Goal: Book appointment/travel/reservation

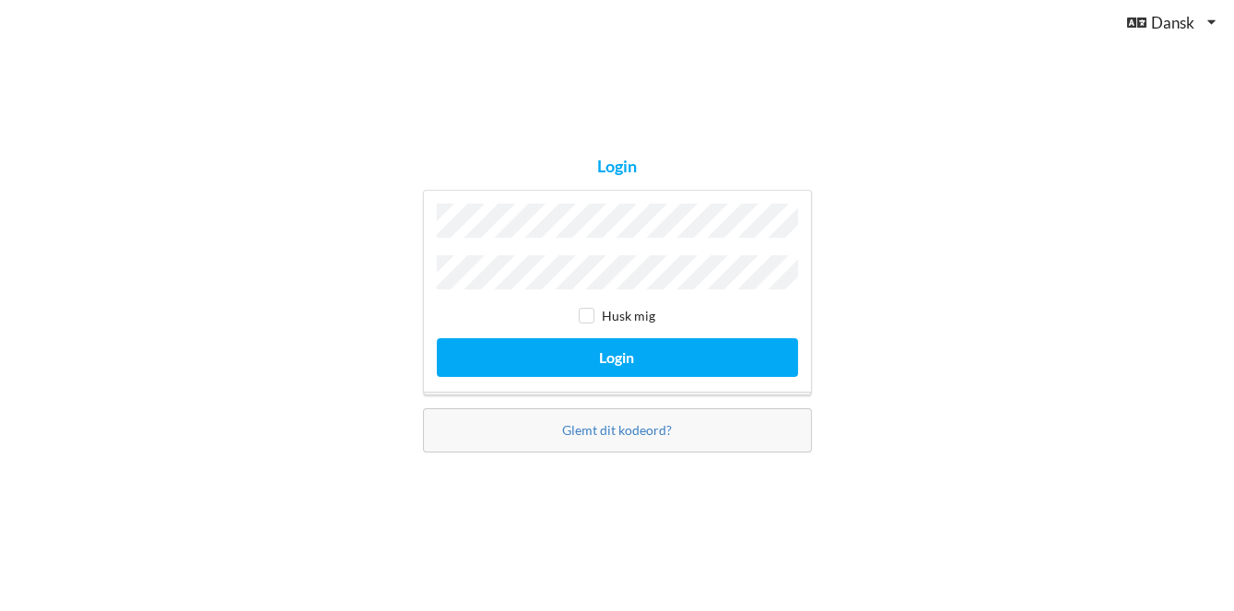
click at [437, 338] on button "Login" at bounding box center [617, 357] width 361 height 38
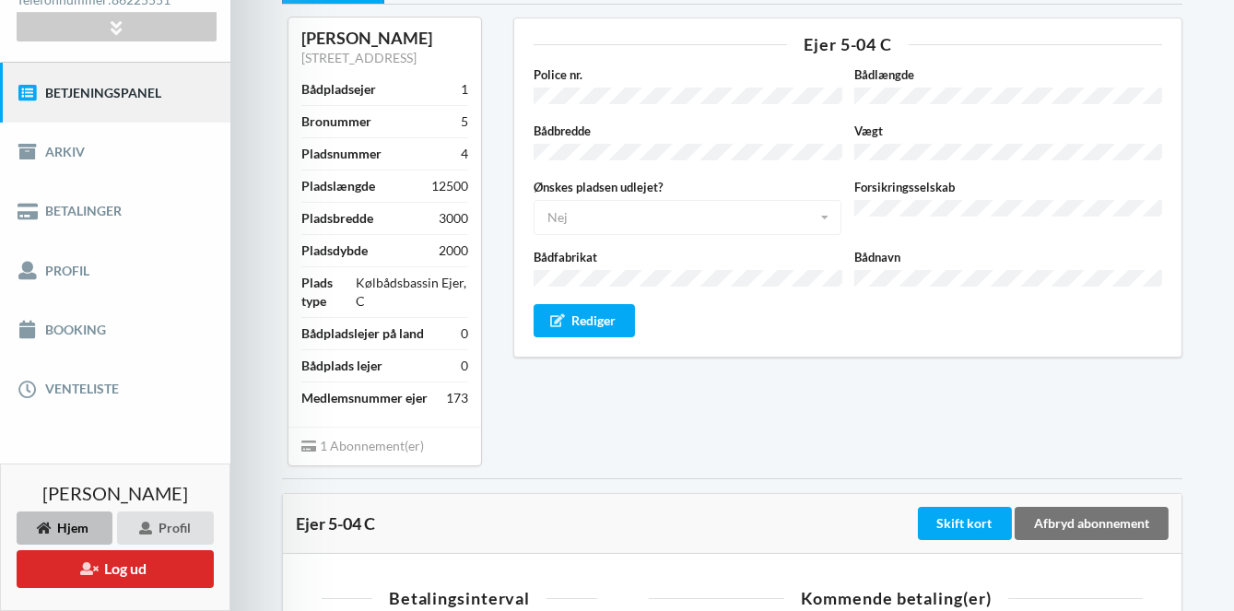
scroll to position [171, 0]
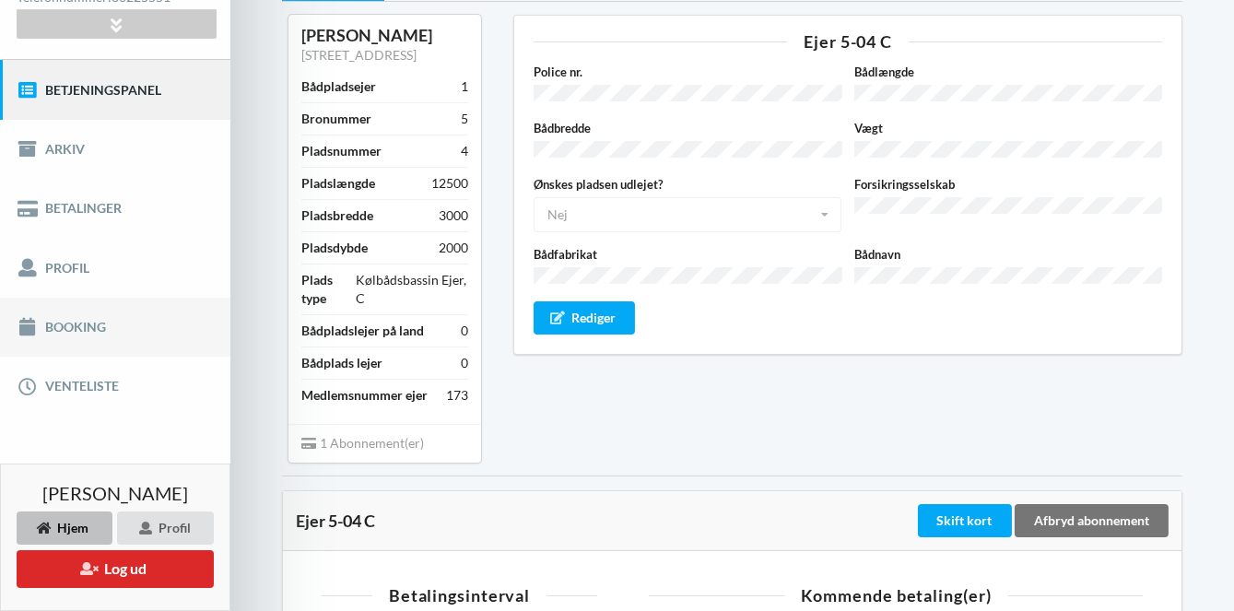
click at [75, 318] on link "Booking" at bounding box center [115, 327] width 230 height 59
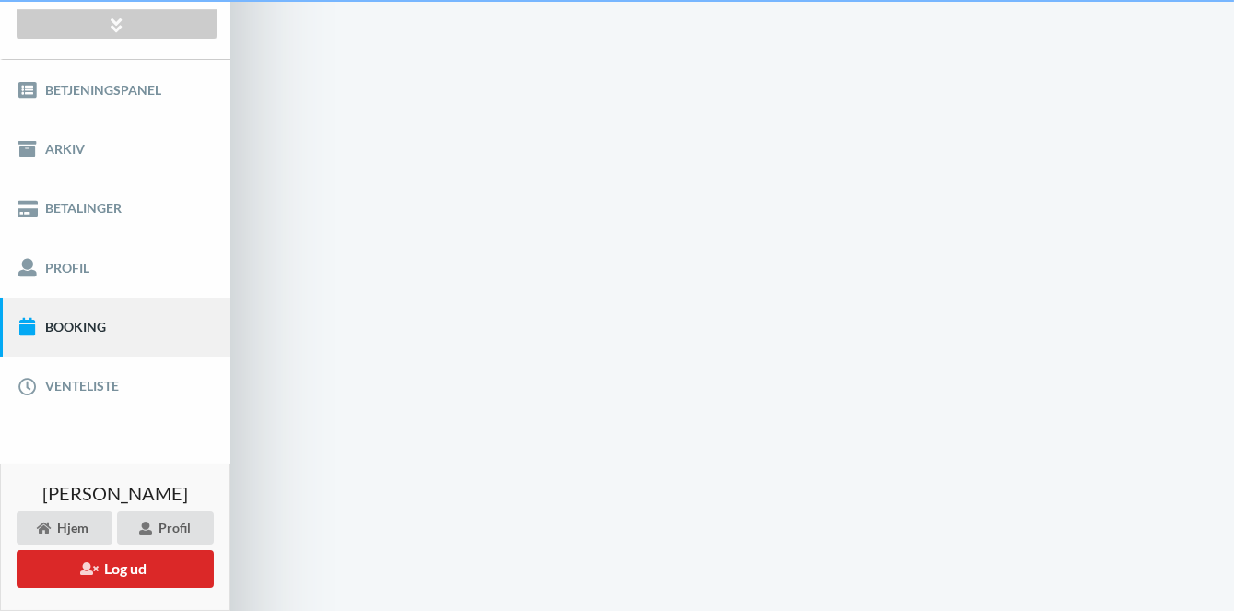
scroll to position [86, 0]
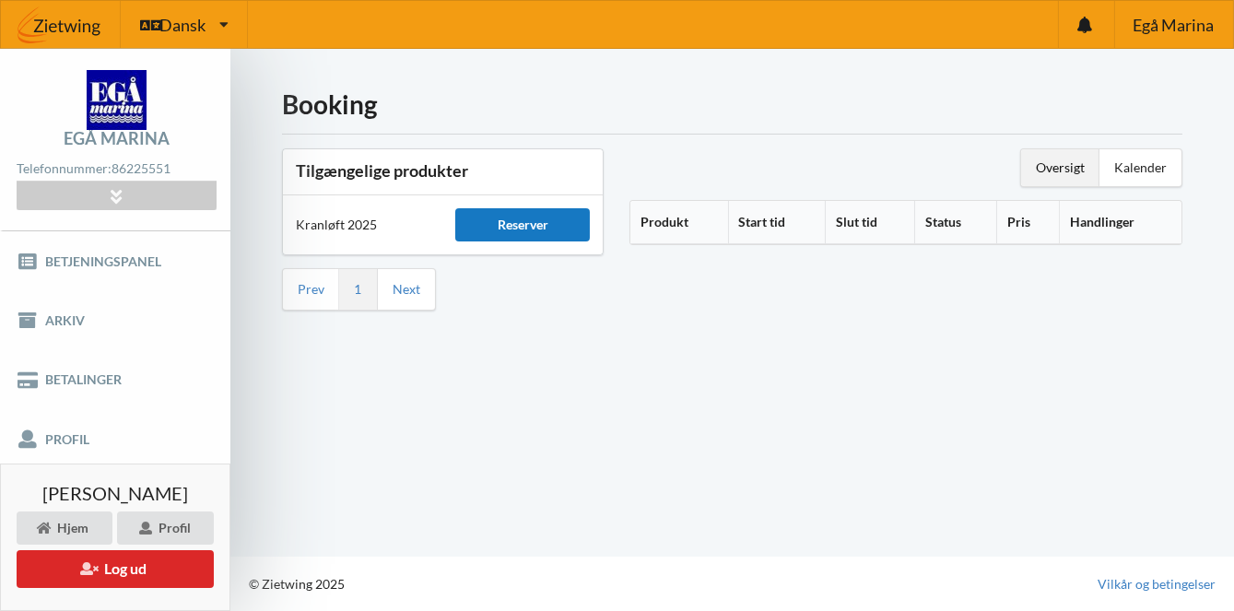
click at [507, 208] on div "Reserver" at bounding box center [522, 224] width 134 height 33
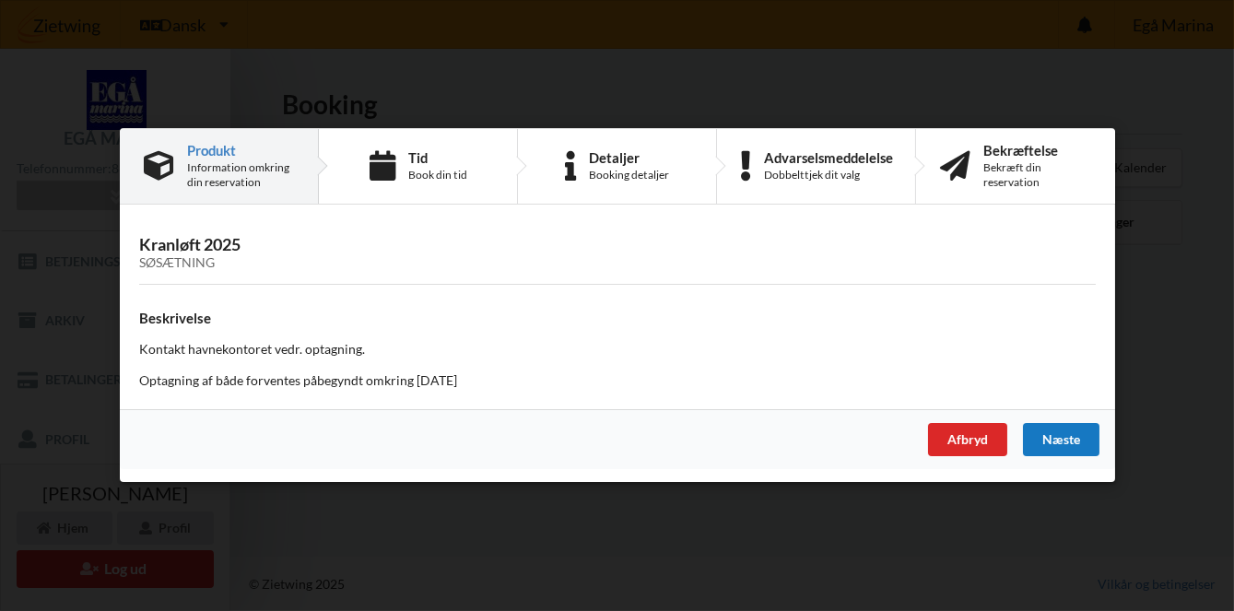
click at [1065, 433] on div "Næste" at bounding box center [1060, 440] width 76 height 33
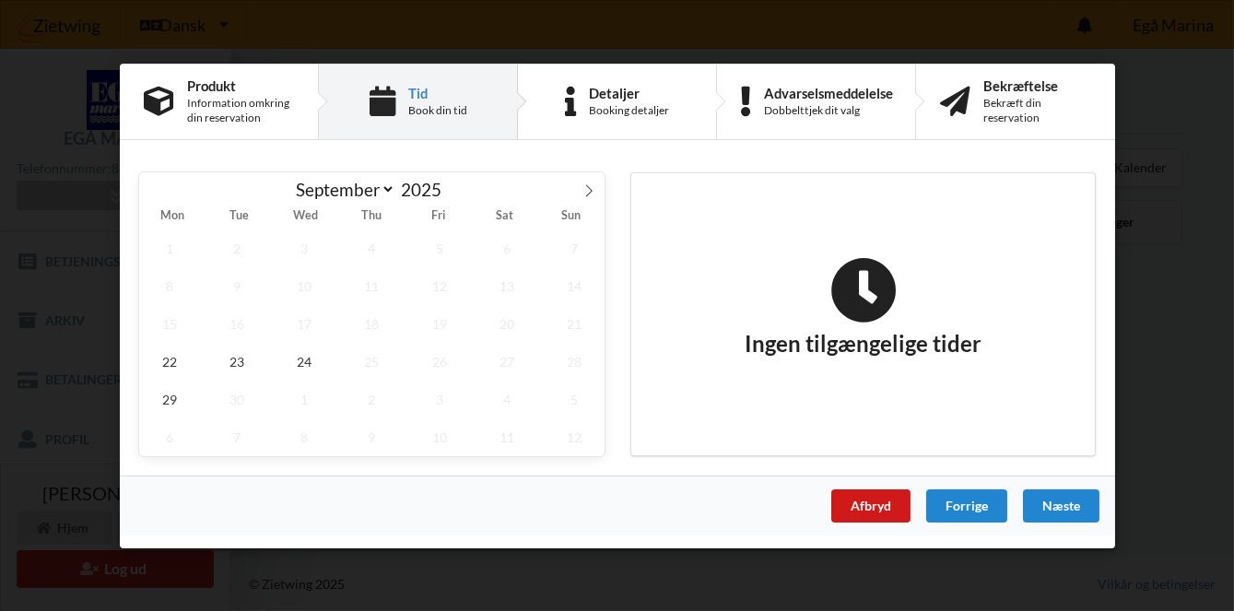
click at [875, 499] on div "Afbryd" at bounding box center [869, 504] width 79 height 33
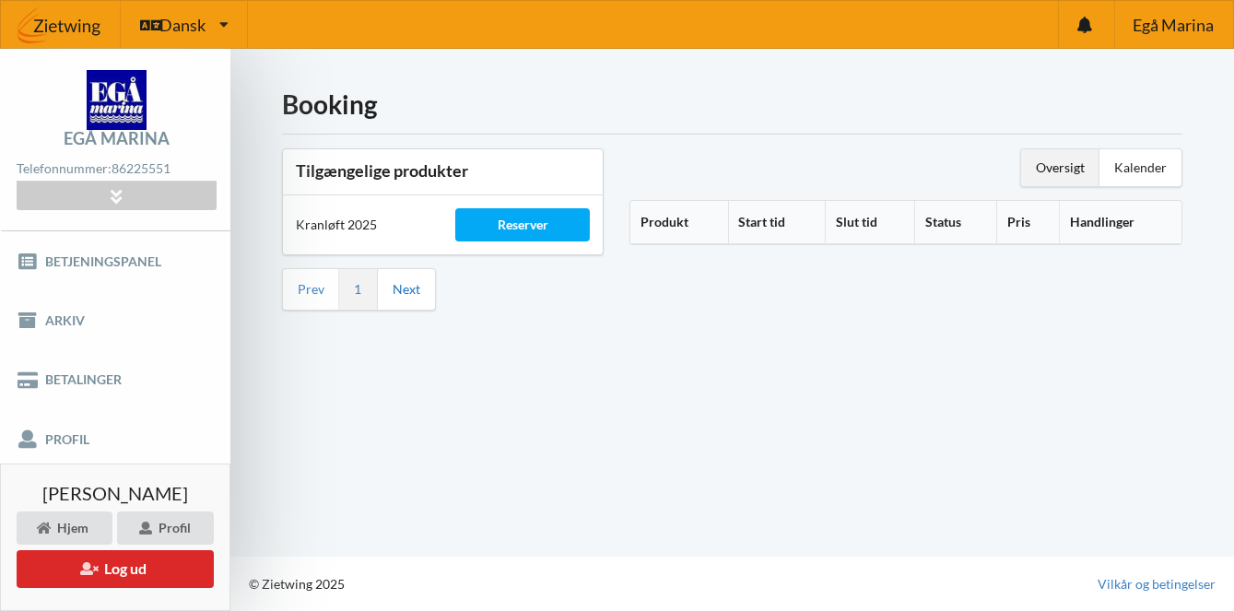
click at [414, 281] on link "Next" at bounding box center [407, 289] width 28 height 17
click at [398, 281] on link "Next" at bounding box center [407, 289] width 28 height 17
click at [409, 281] on link "Next" at bounding box center [407, 289] width 28 height 17
click at [304, 281] on link "Prev" at bounding box center [311, 289] width 27 height 17
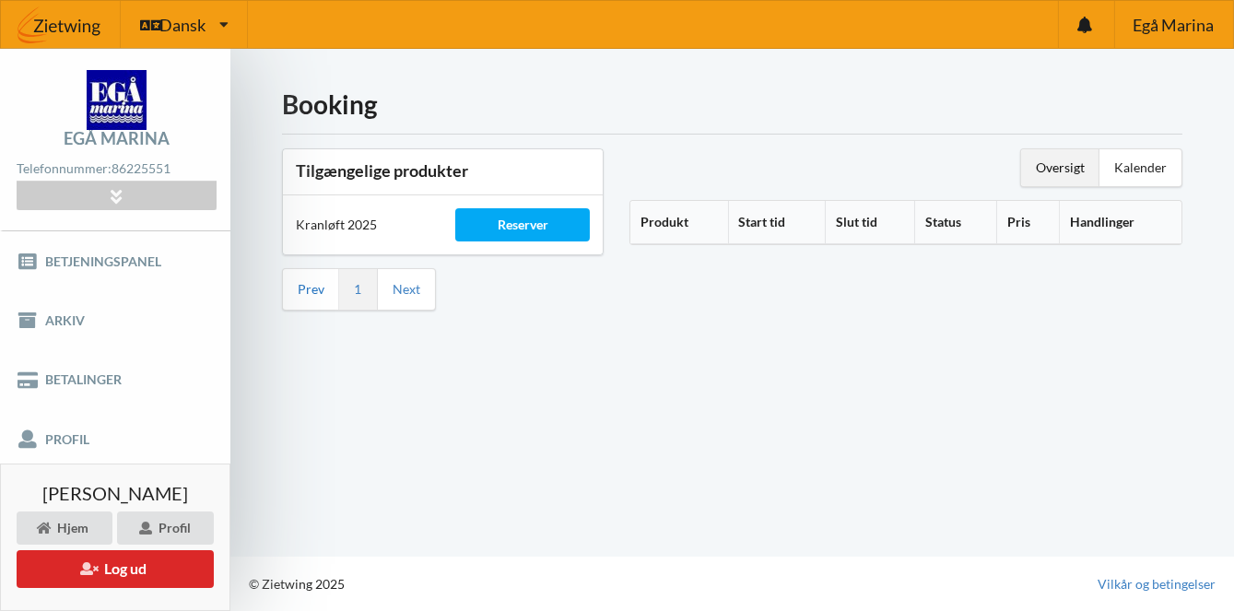
click at [300, 281] on link "Prev" at bounding box center [311, 289] width 27 height 17
click at [65, 469] on link "Booking" at bounding box center [115, 498] width 230 height 59
click at [670, 218] on th "Produkt" at bounding box center [679, 222] width 98 height 43
click at [706, 211] on th "Produkt" at bounding box center [689, 222] width 118 height 43
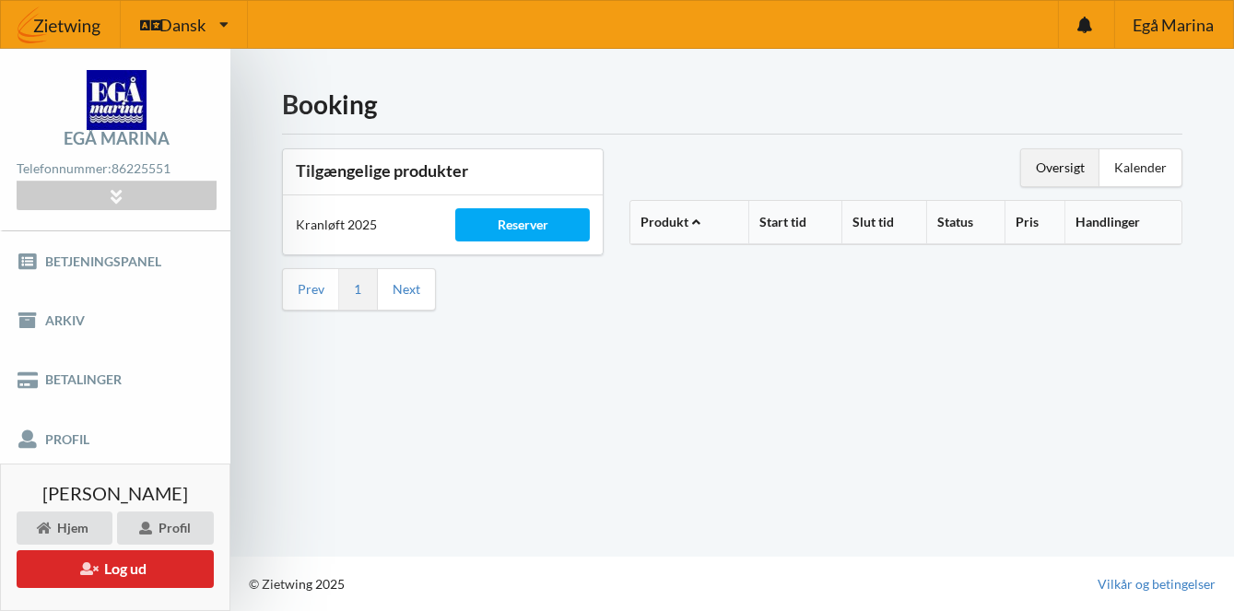
click at [688, 219] on th "Produkt" at bounding box center [689, 222] width 118 height 43
click at [1114, 215] on th "Handlinger" at bounding box center [1122, 222] width 117 height 43
click at [53, 431] on link "Profil" at bounding box center [115, 438] width 230 height 59
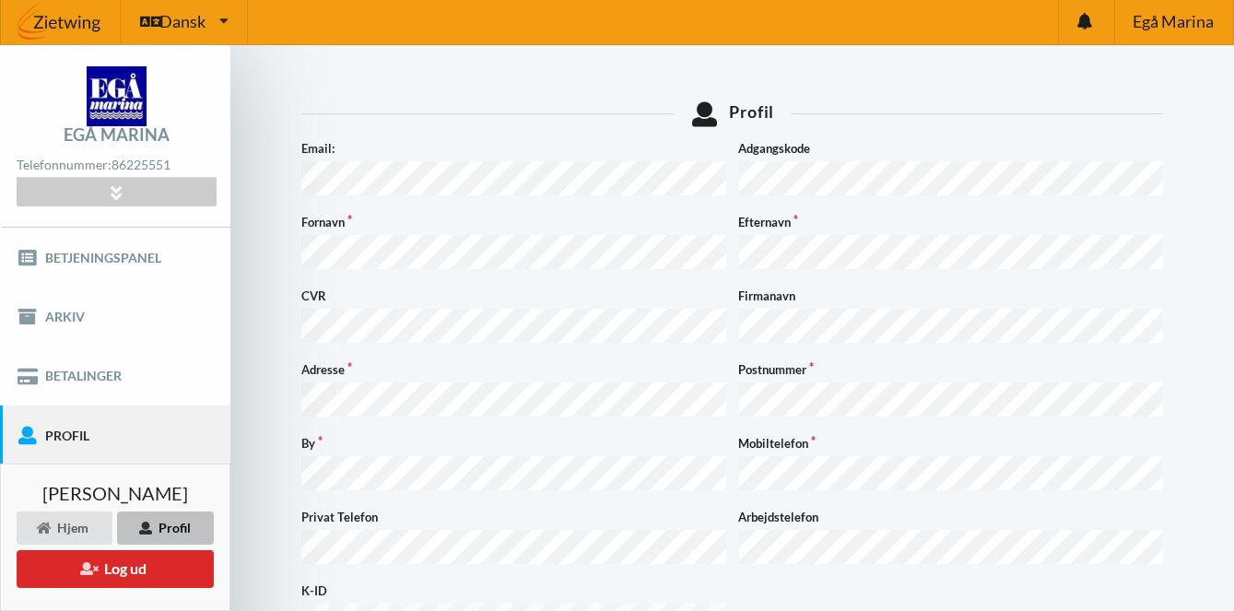
scroll to position [5, 0]
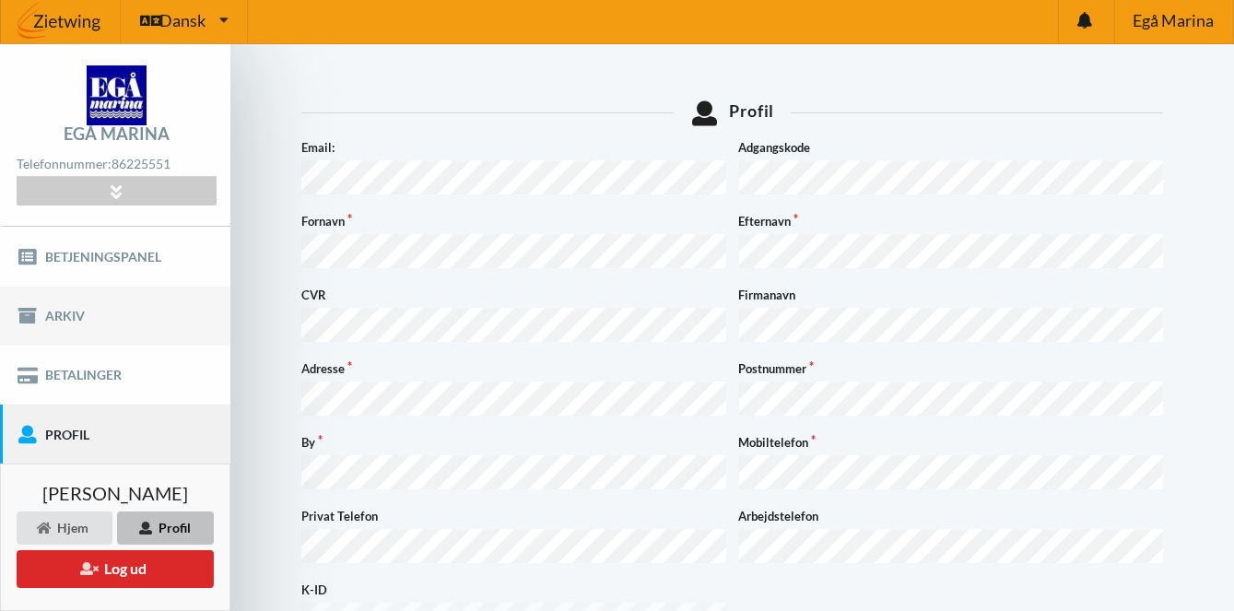
click at [65, 310] on link "Arkiv" at bounding box center [115, 316] width 230 height 59
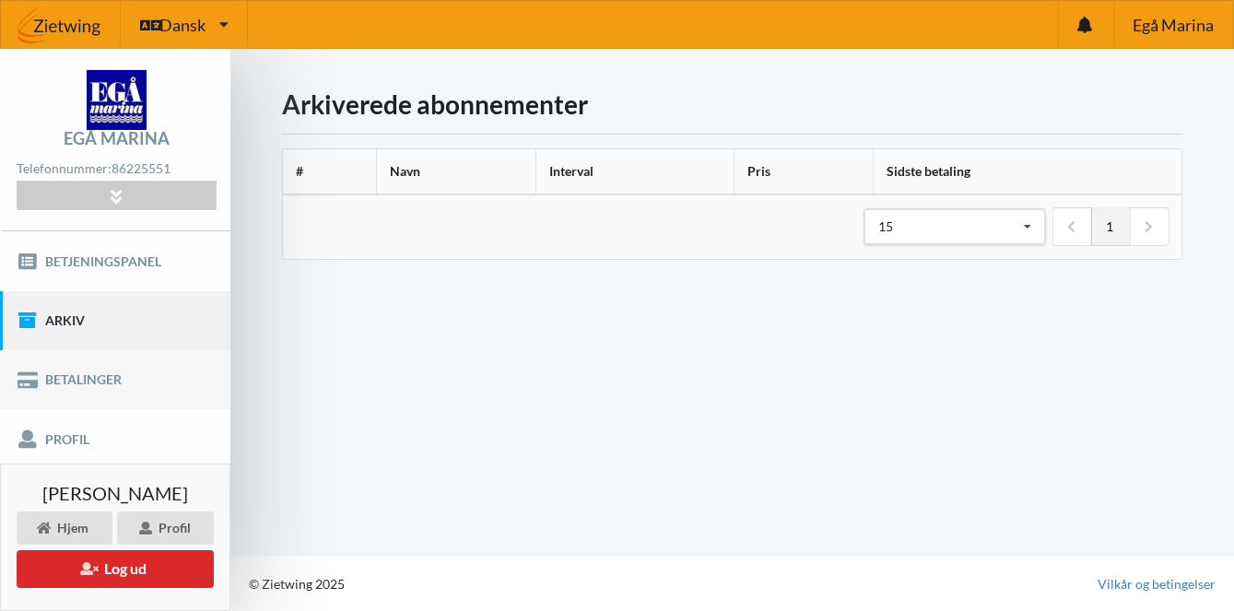
click at [80, 382] on link "Betalinger" at bounding box center [115, 379] width 230 height 59
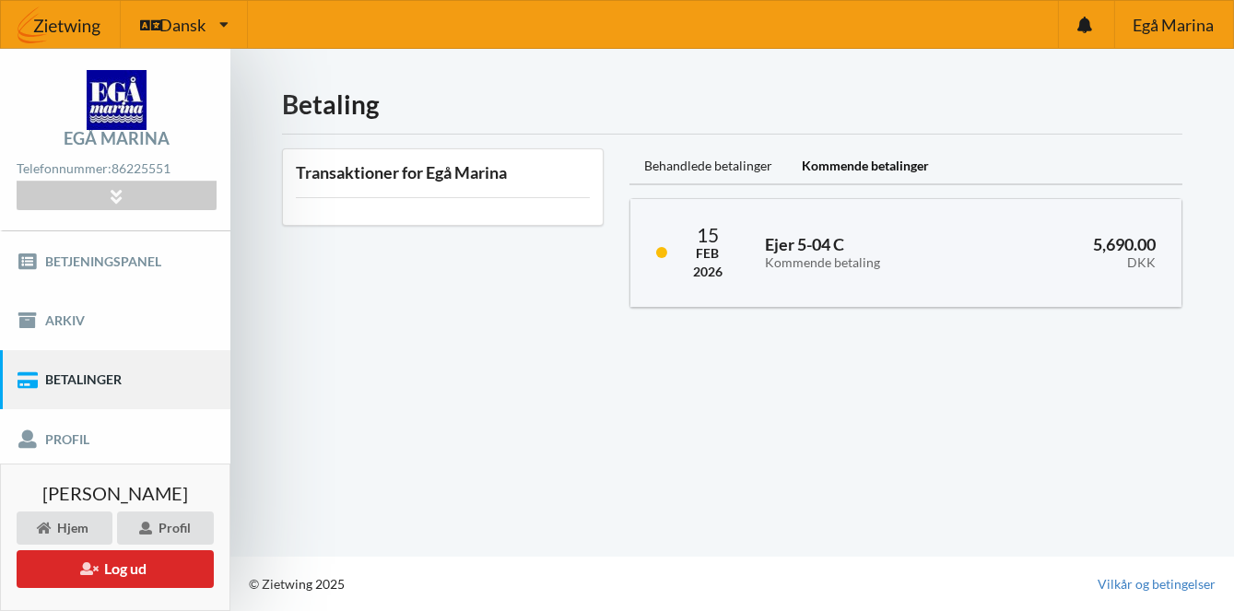
click at [64, 499] on link "Booking" at bounding box center [115, 498] width 230 height 59
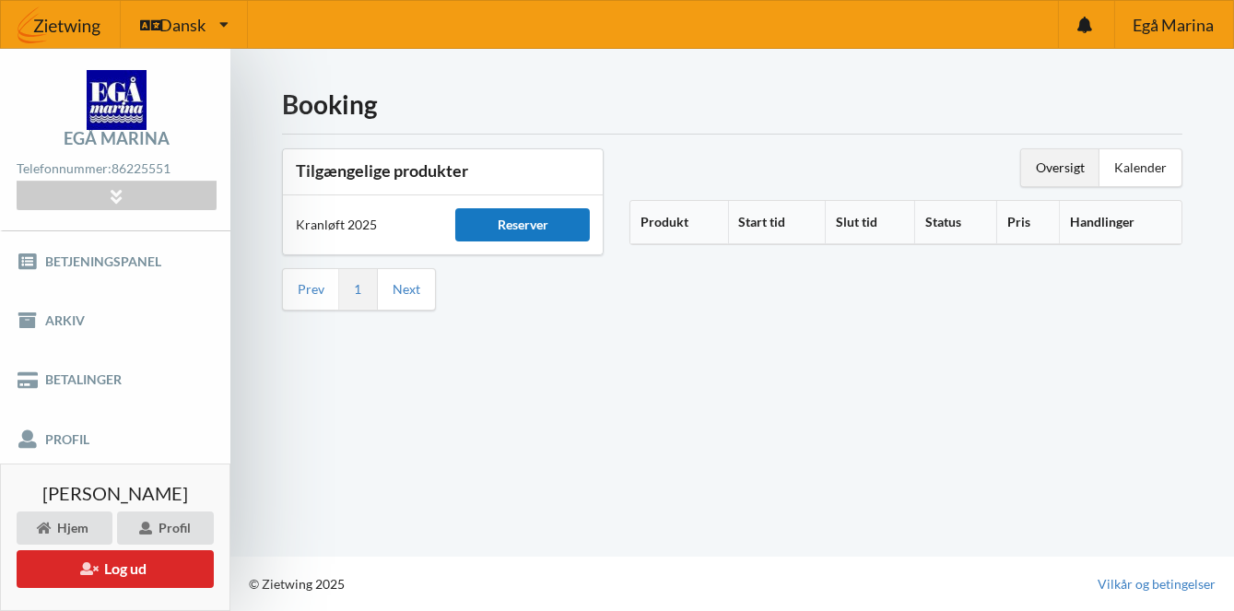
click at [521, 216] on div "Reserver" at bounding box center [522, 224] width 134 height 33
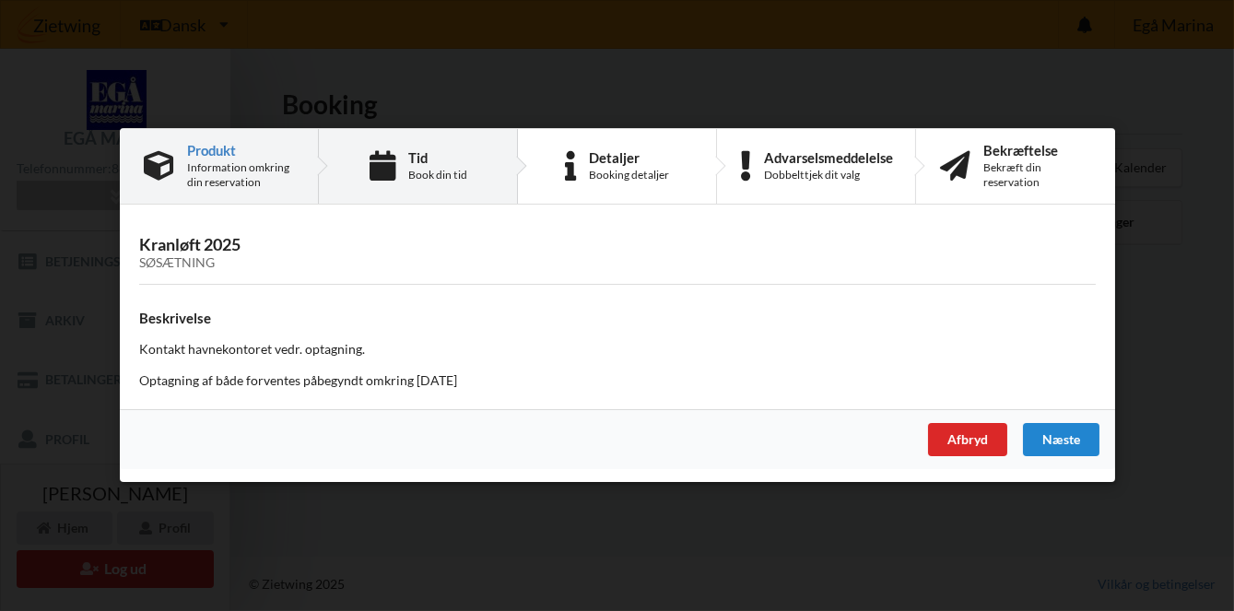
click at [439, 182] on div "Tid Book din tid" at bounding box center [436, 166] width 59 height 32
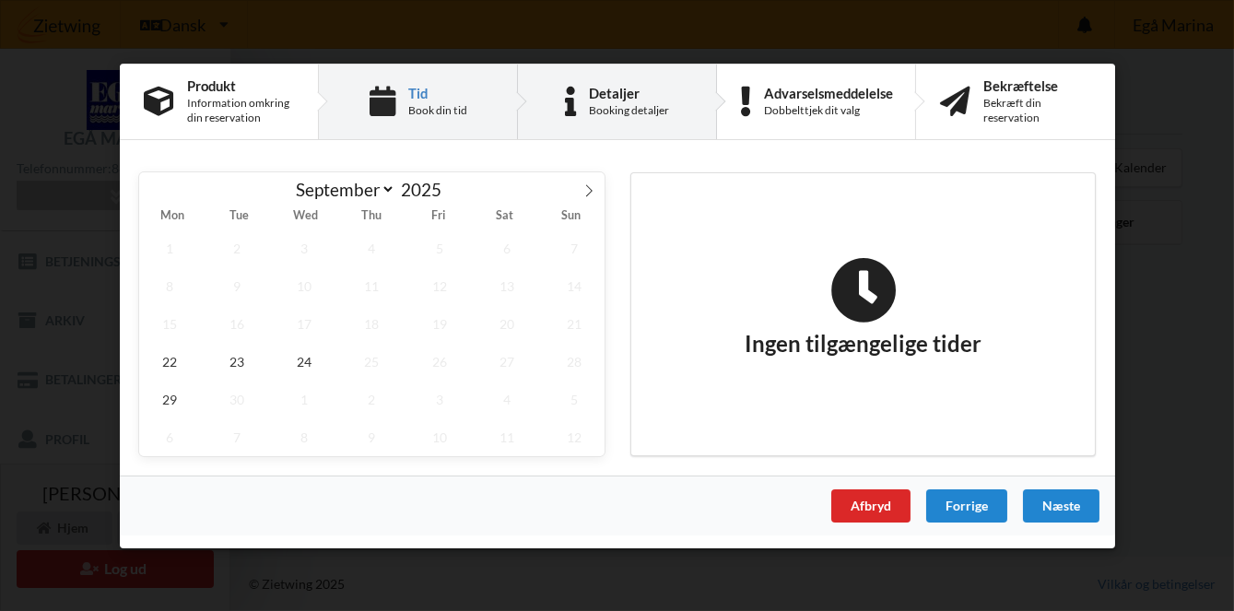
click at [629, 100] on div "Detaljer" at bounding box center [629, 92] width 80 height 15
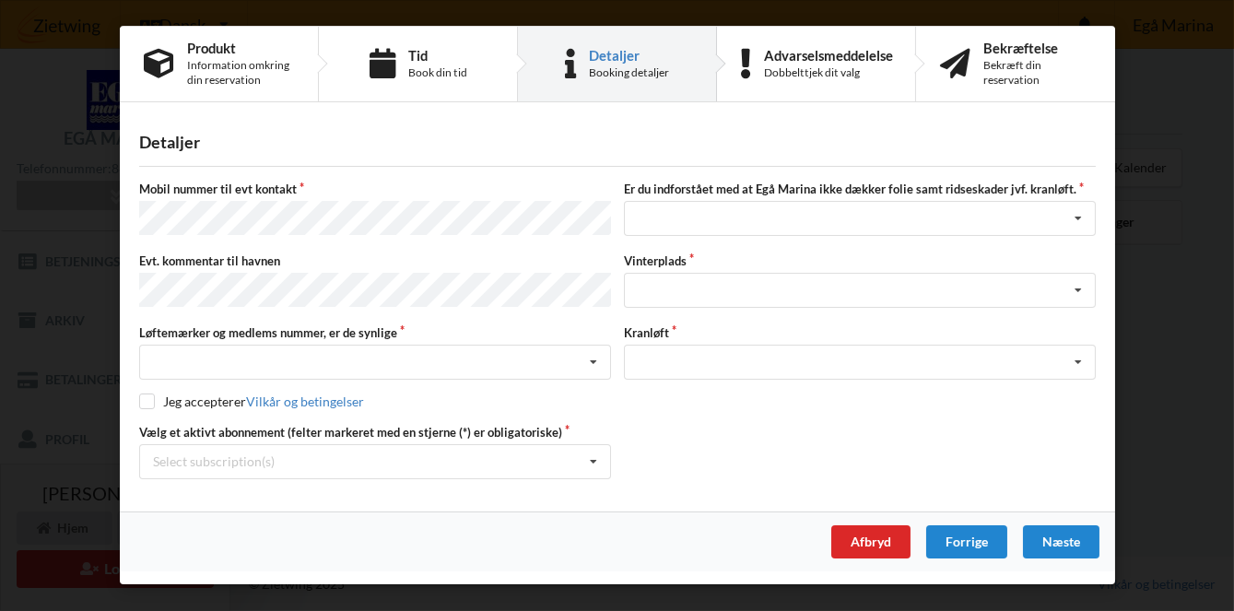
click at [108, 459] on div "Handelsbetingelser Ved at benytte dig af Virksomhedens juridiske navn services …" at bounding box center [617, 305] width 1234 height 611
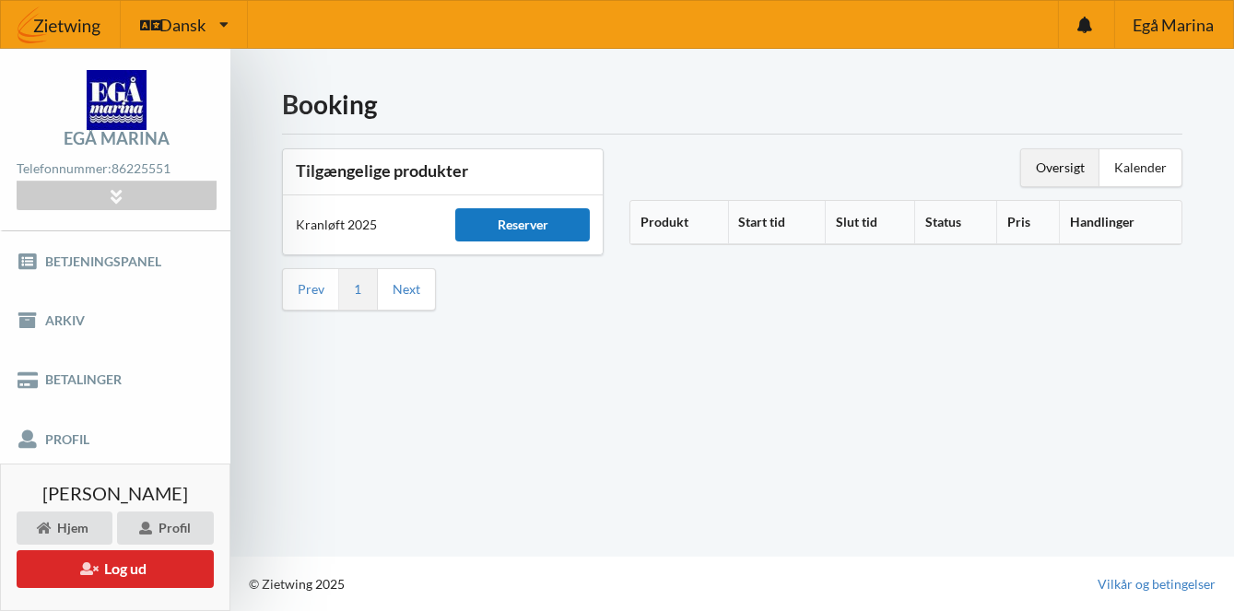
click at [512, 218] on div "Reserver" at bounding box center [522, 224] width 134 height 33
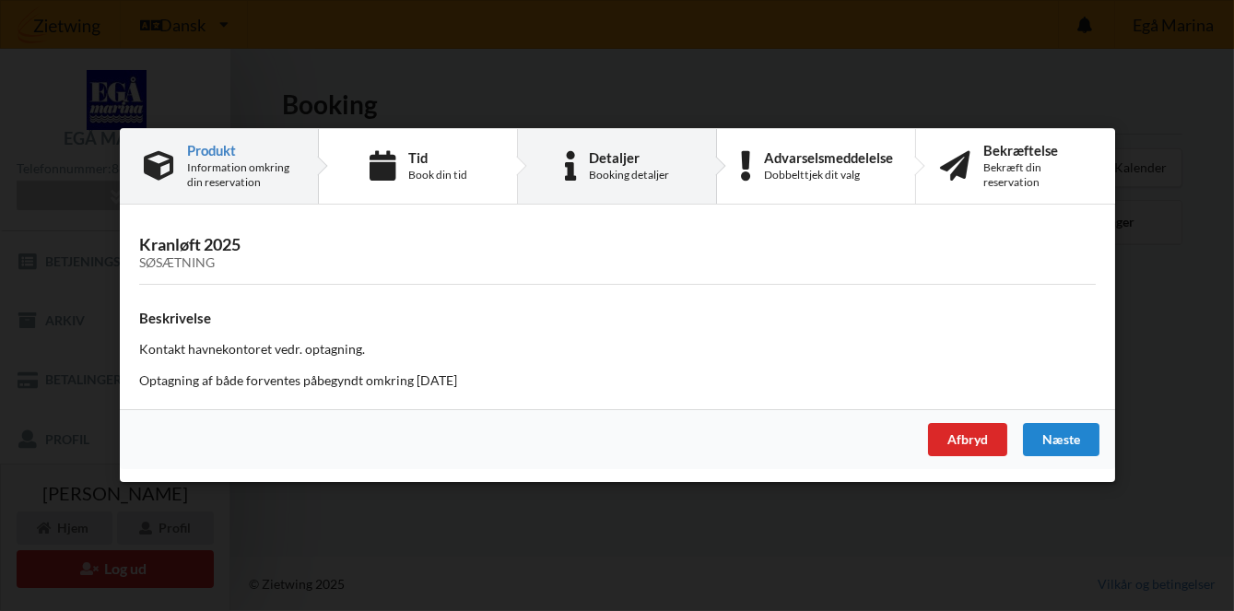
click at [618, 165] on div "Detaljer" at bounding box center [629, 157] width 80 height 15
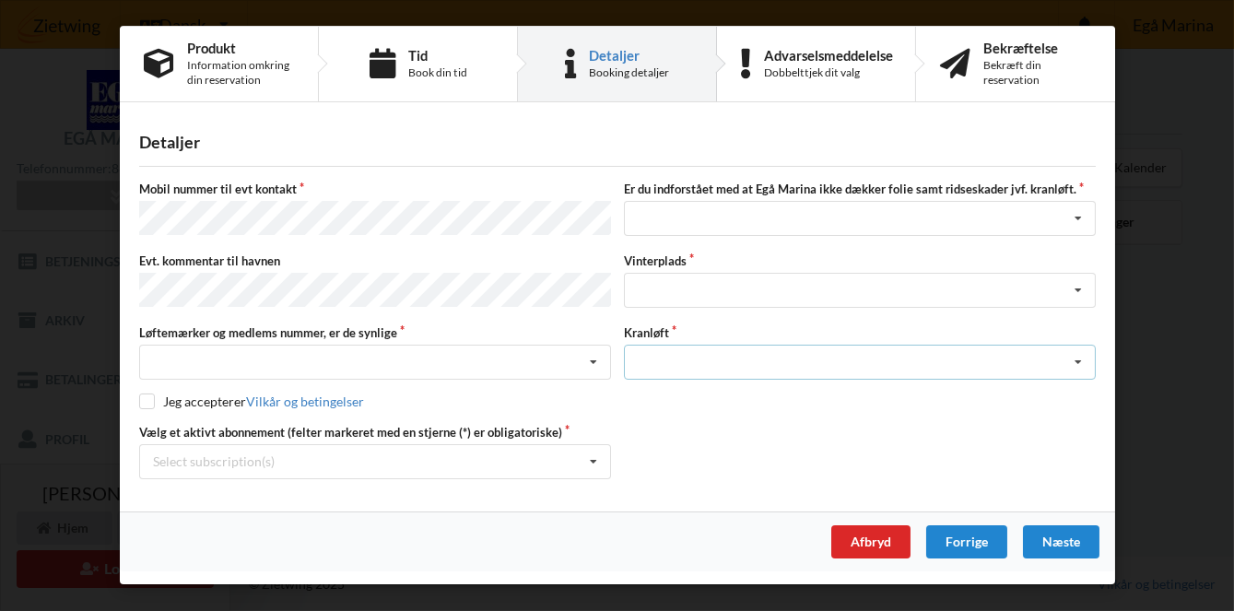
click at [1088, 351] on icon at bounding box center [1078, 363] width 28 height 34
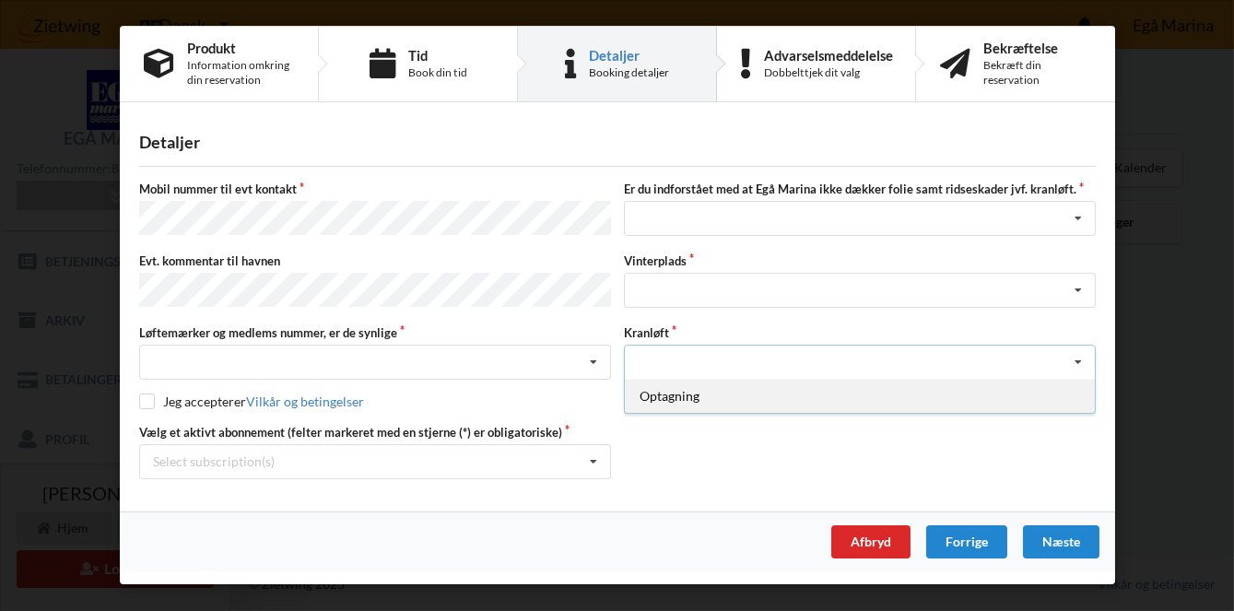
click at [985, 382] on div "Optagning" at bounding box center [860, 396] width 470 height 34
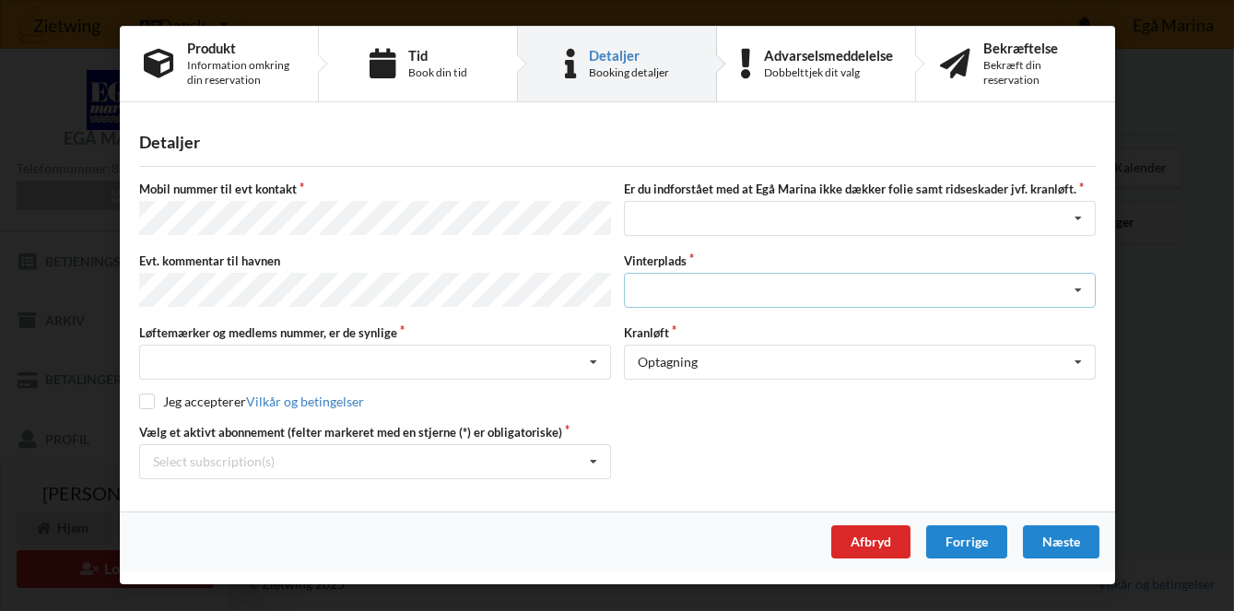
click at [1086, 288] on icon at bounding box center [1078, 291] width 28 height 34
click at [1156, 290] on div "Handelsbetingelser Ved at benytte dig af Virksomhedens juridiske navn services …" at bounding box center [617, 305] width 1234 height 611
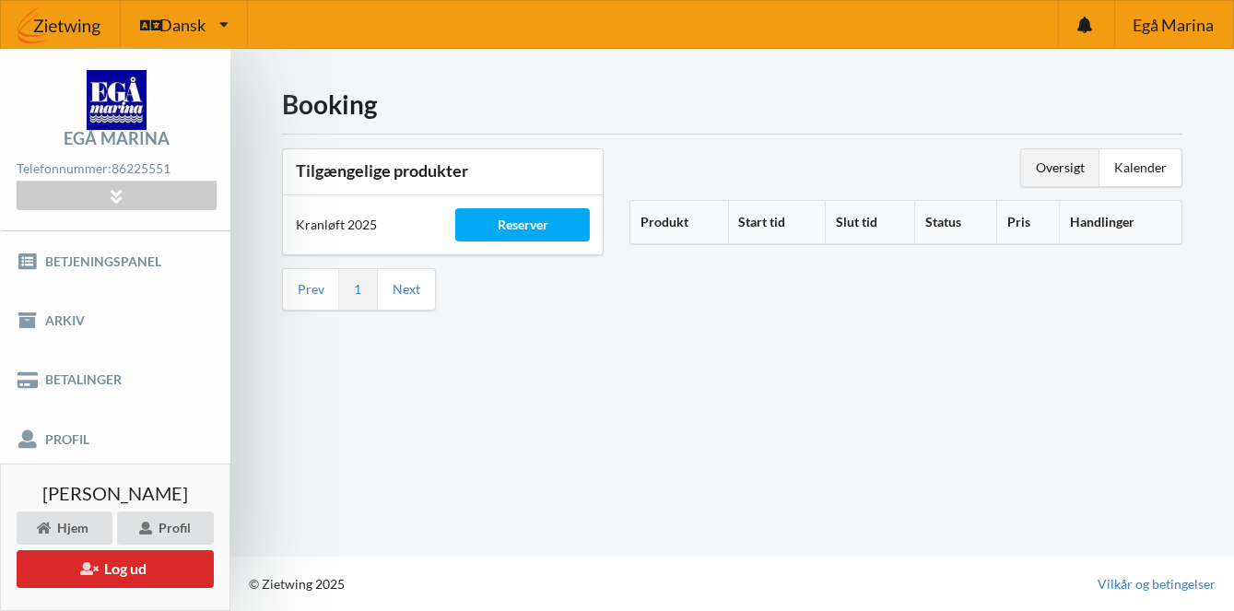
click at [668, 214] on th "Produkt" at bounding box center [679, 222] width 98 height 43
click at [678, 216] on th "Produkt" at bounding box center [689, 222] width 118 height 43
click at [1102, 217] on th "Handlinger" at bounding box center [1122, 222] width 117 height 43
click at [1104, 218] on th "Handlinger" at bounding box center [1122, 222] width 117 height 43
click at [1091, 218] on th "Handlinger" at bounding box center [1122, 222] width 117 height 43
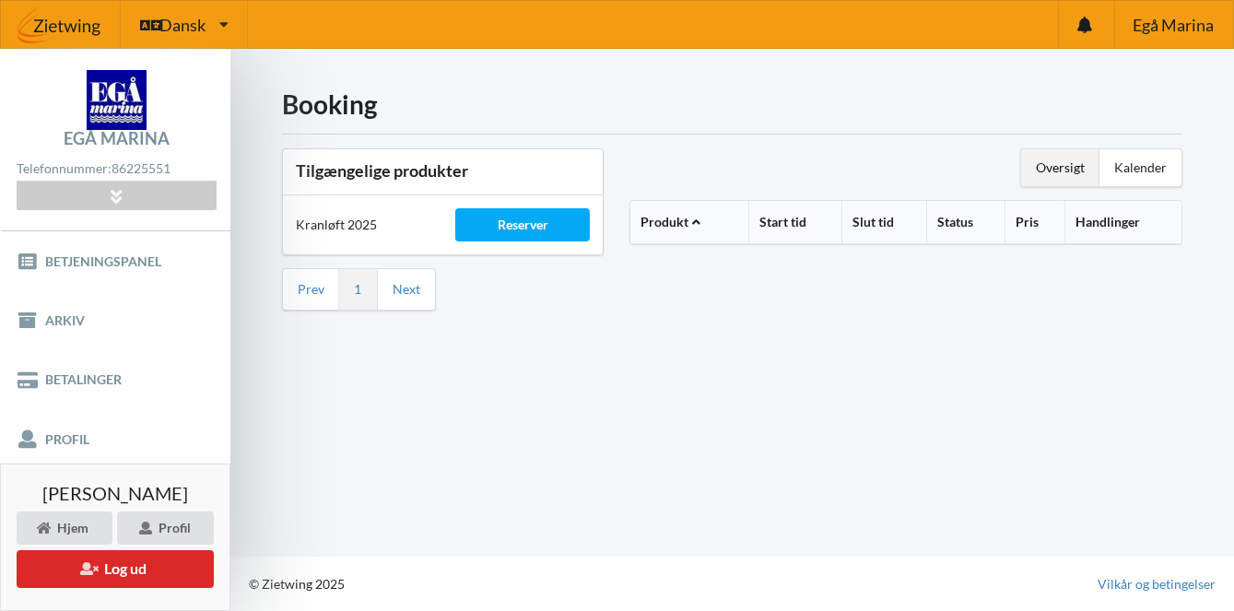
click at [1096, 215] on th "Handlinger" at bounding box center [1122, 222] width 117 height 43
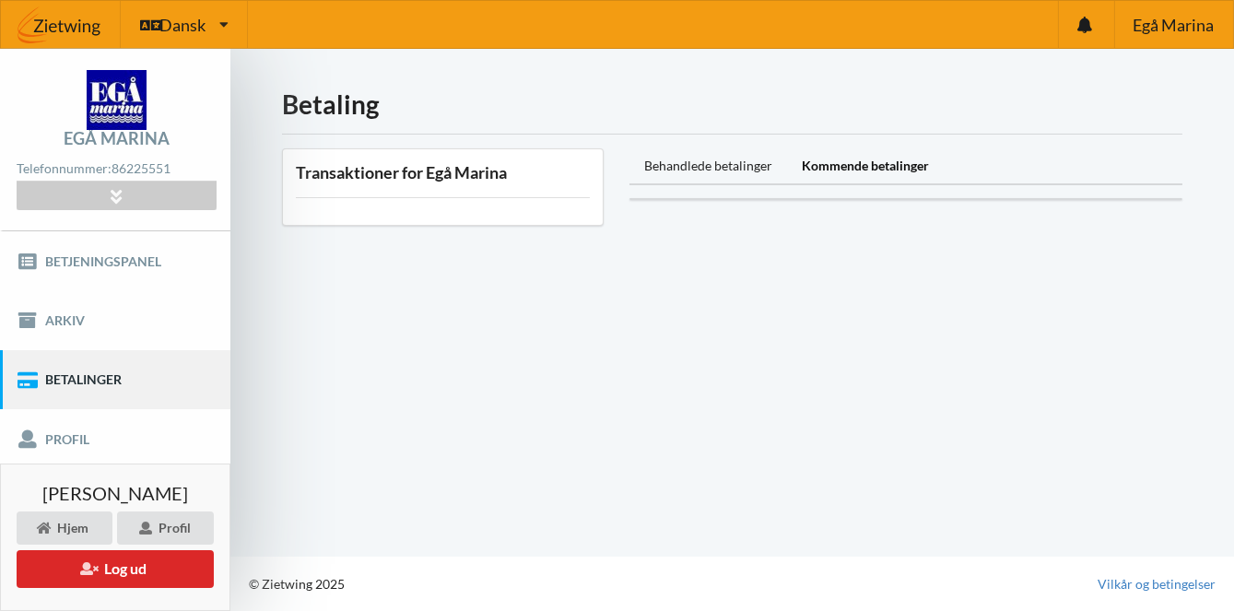
click at [71, 493] on link "Booking" at bounding box center [115, 498] width 230 height 59
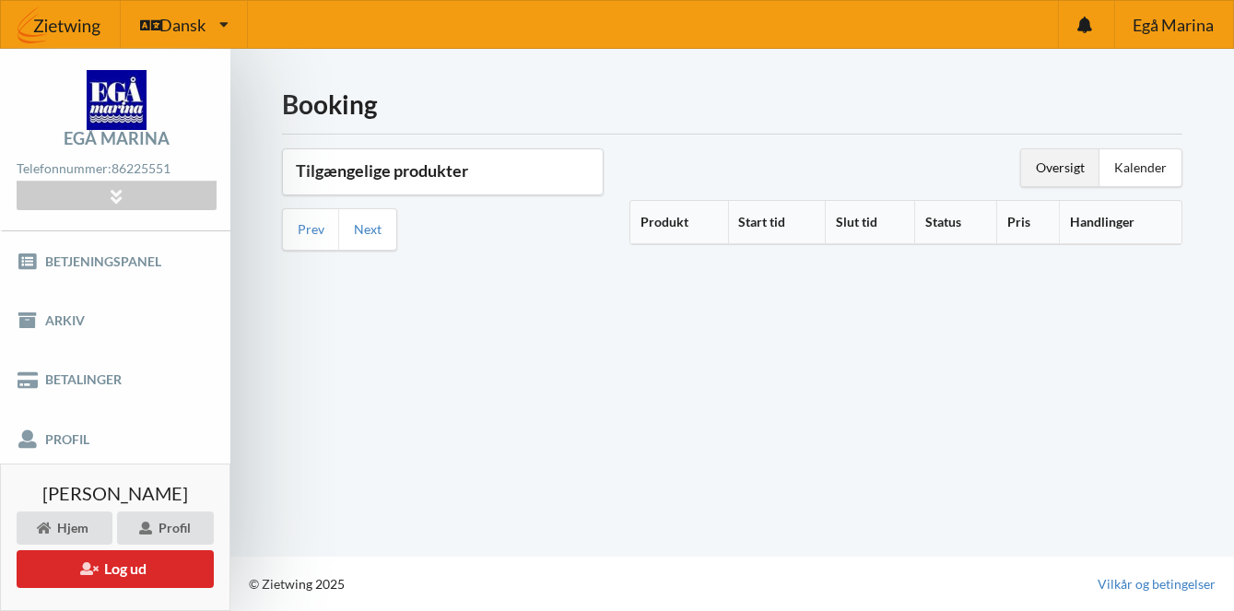
click at [357, 160] on h3 "Tilgængelige produkter" at bounding box center [443, 170] width 294 height 21
click at [544, 166] on h3 "Tilgængelige produkter" at bounding box center [443, 170] width 294 height 21
click at [556, 163] on h3 "Tilgængelige produkter" at bounding box center [443, 170] width 294 height 21
click at [541, 162] on h3 "Tilgængelige produkter" at bounding box center [443, 170] width 294 height 21
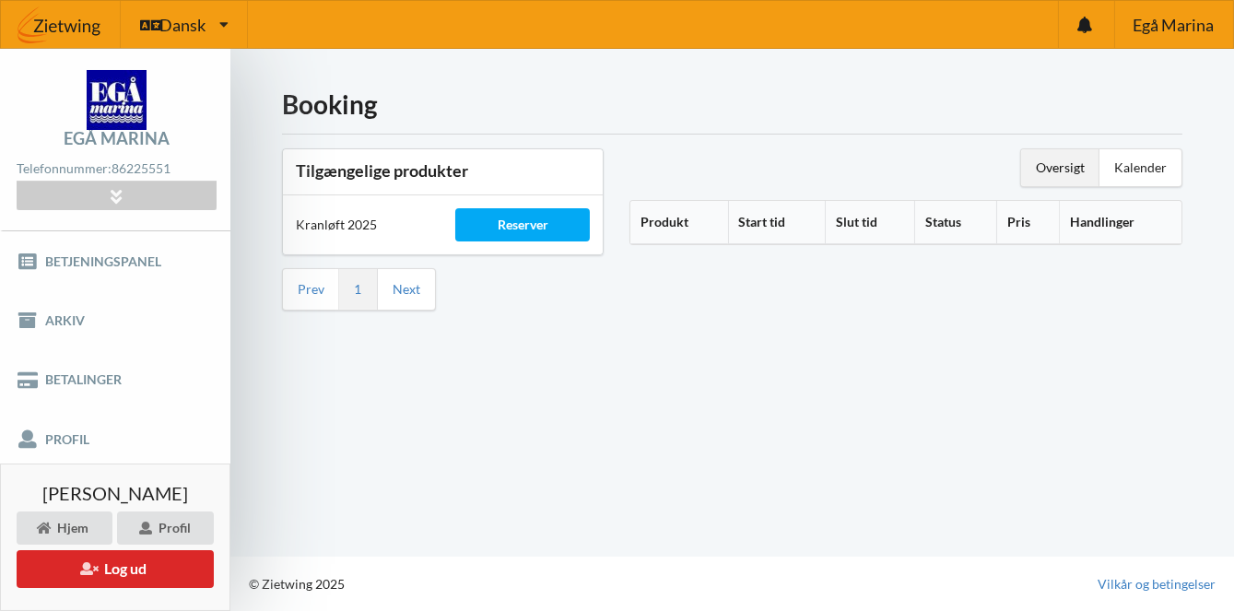
click at [1101, 211] on th "Handlinger" at bounding box center [1120, 222] width 123 height 43
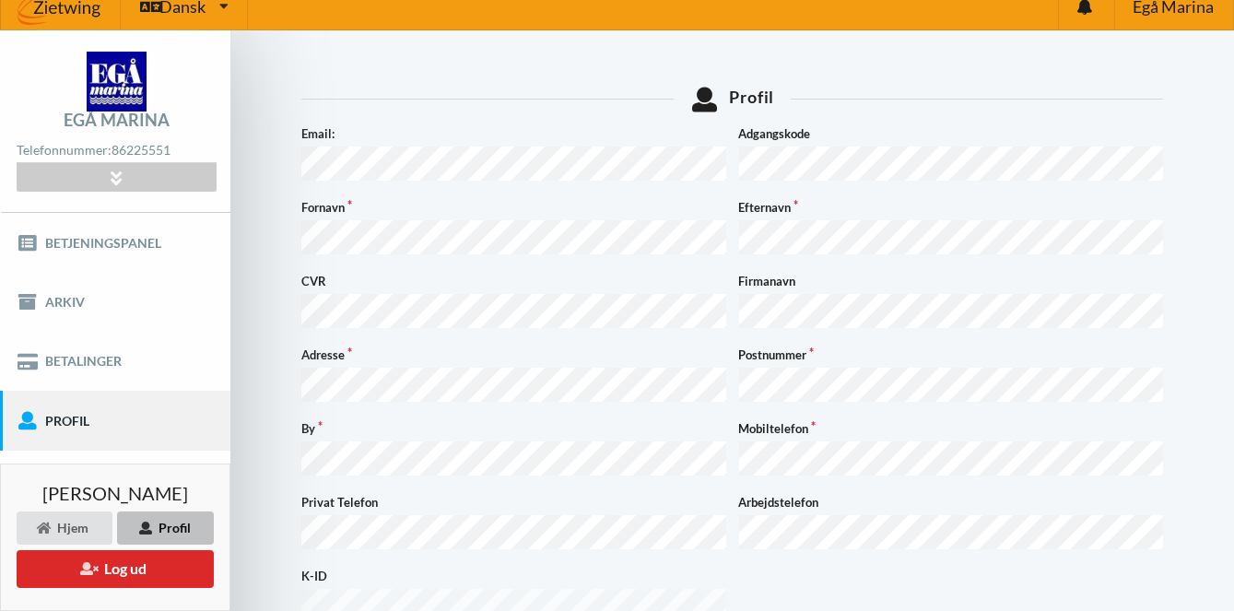
scroll to position [18, 0]
click at [63, 476] on link "Booking" at bounding box center [115, 480] width 230 height 59
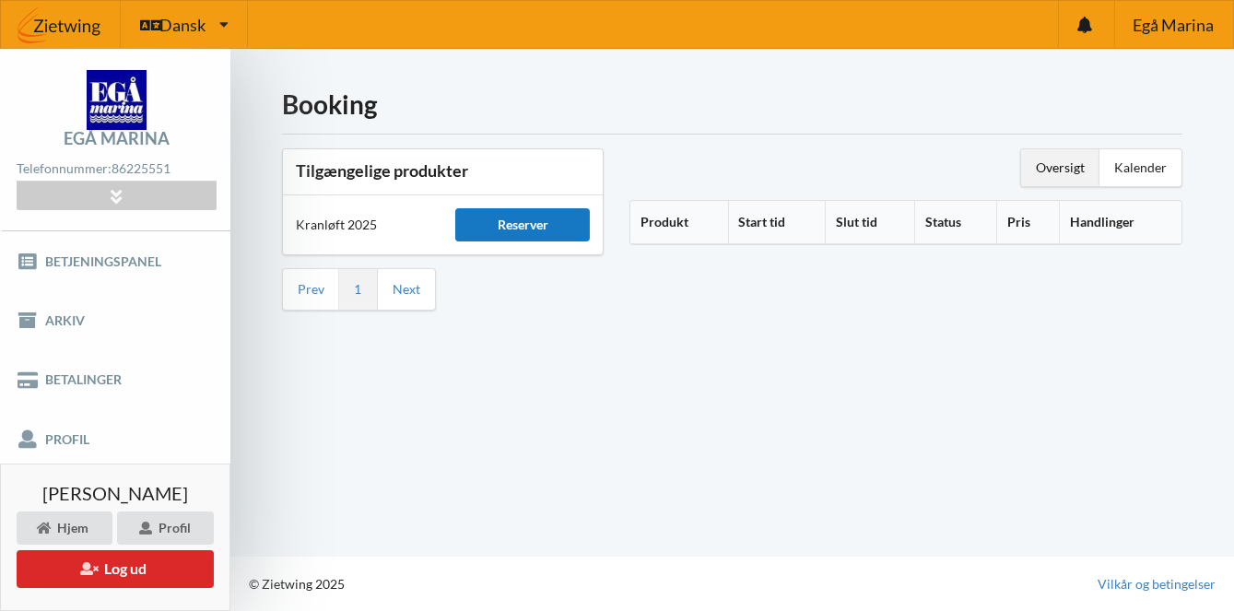
click at [523, 220] on div "Reserver" at bounding box center [522, 224] width 134 height 33
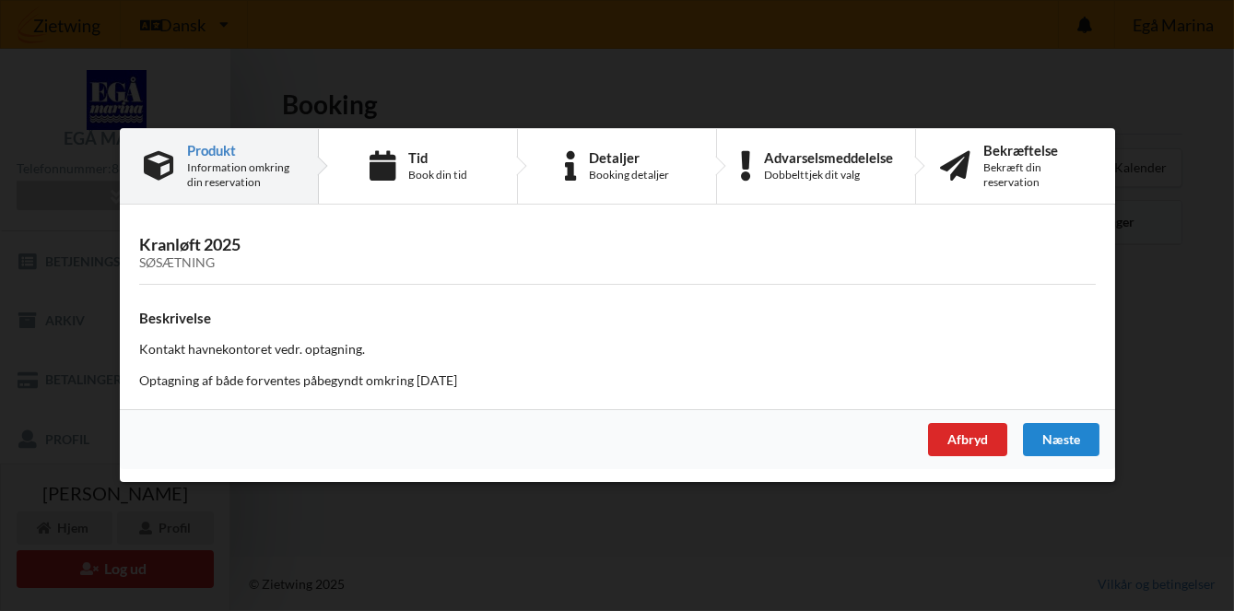
click at [538, 217] on div "Produkt Information omkring din reservation Tid Book din tid Detaljer Booking d…" at bounding box center [617, 305] width 995 height 354
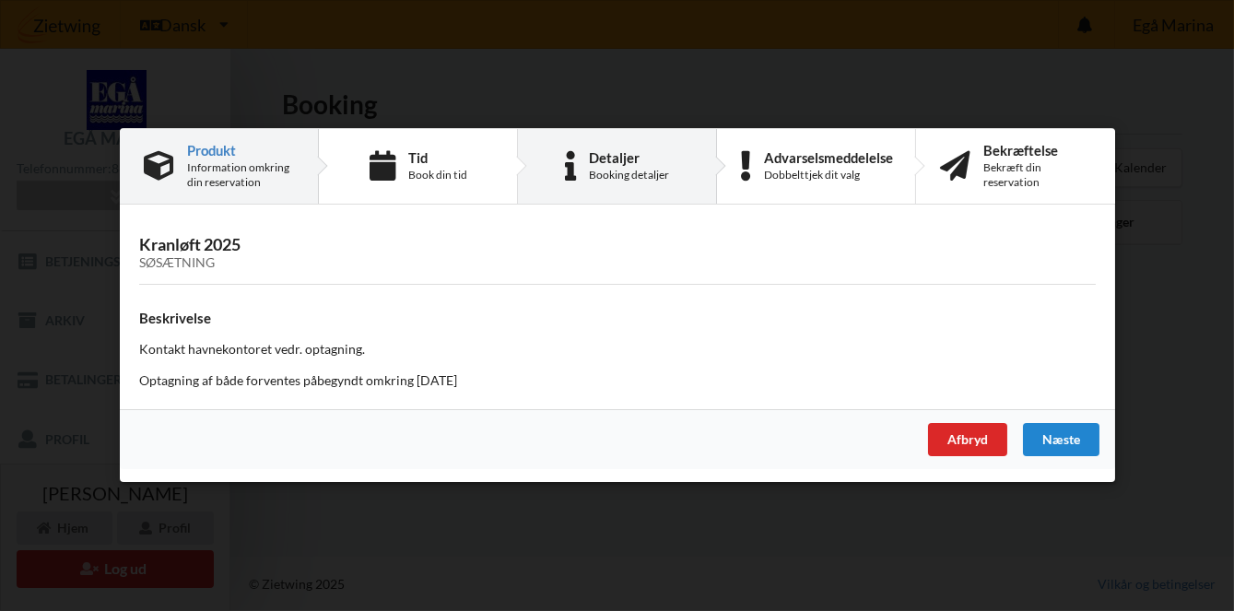
click at [622, 165] on div "Detaljer" at bounding box center [629, 157] width 80 height 15
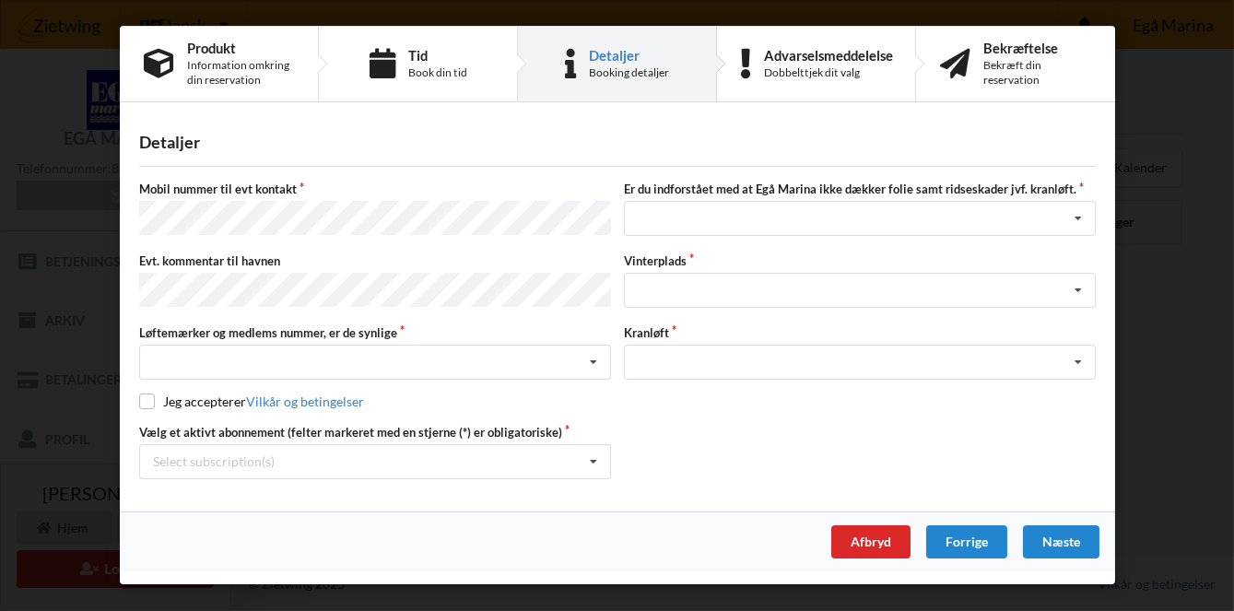
click at [152, 394] on input "checkbox" at bounding box center [147, 402] width 16 height 16
checkbox input "true"
click at [594, 453] on icon at bounding box center [594, 462] width 28 height 34
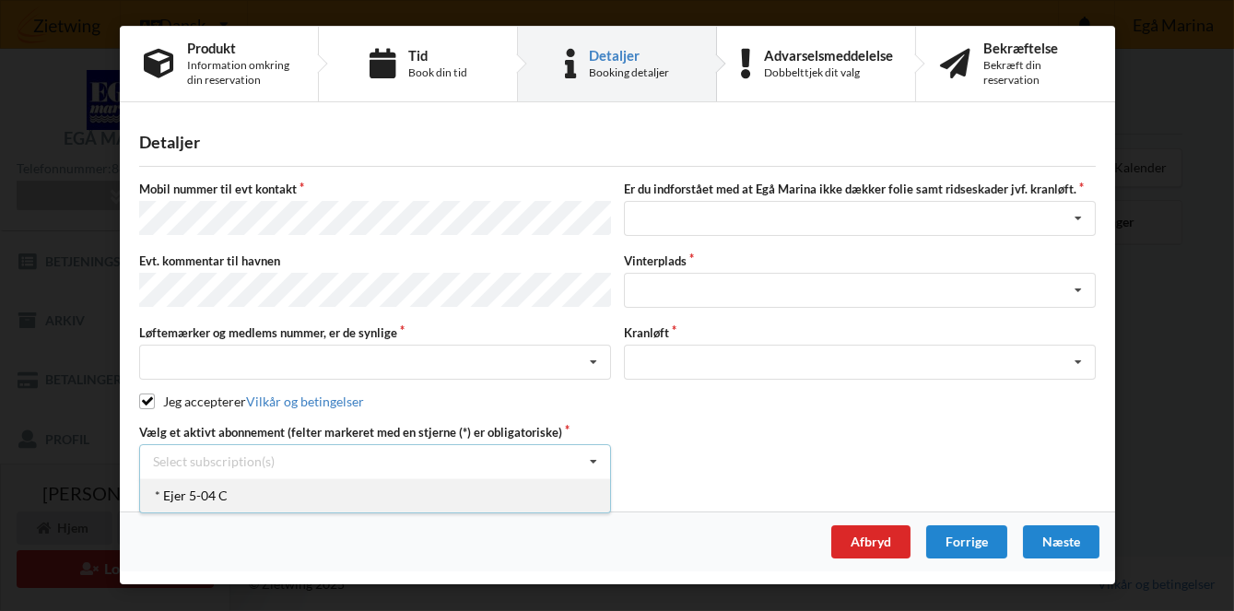
click at [165, 487] on div "* Ejer 5-04 C" at bounding box center [375, 495] width 470 height 34
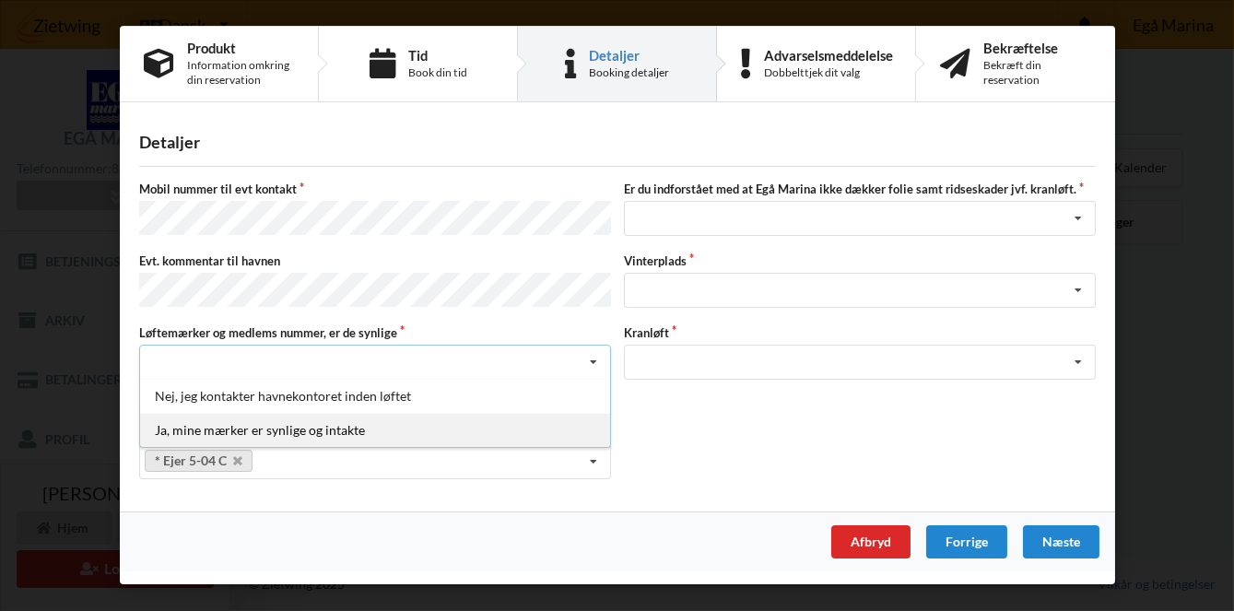
click at [173, 419] on div "Ja, mine mærker er synlige og intakte" at bounding box center [375, 430] width 470 height 34
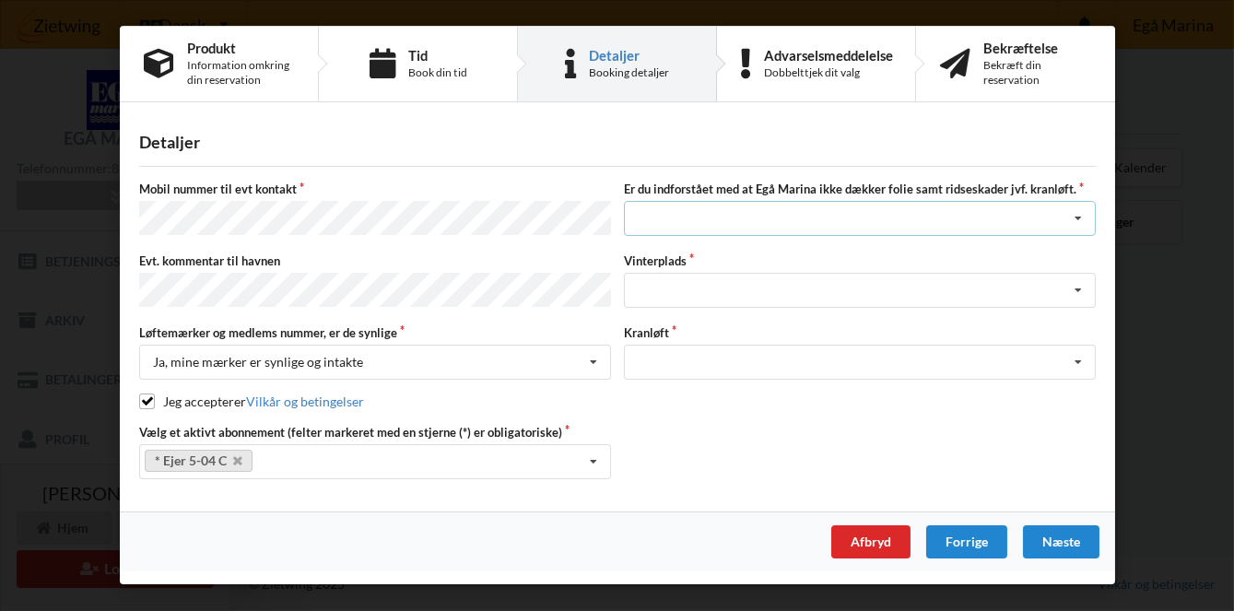
click at [1087, 206] on icon at bounding box center [1078, 219] width 28 height 34
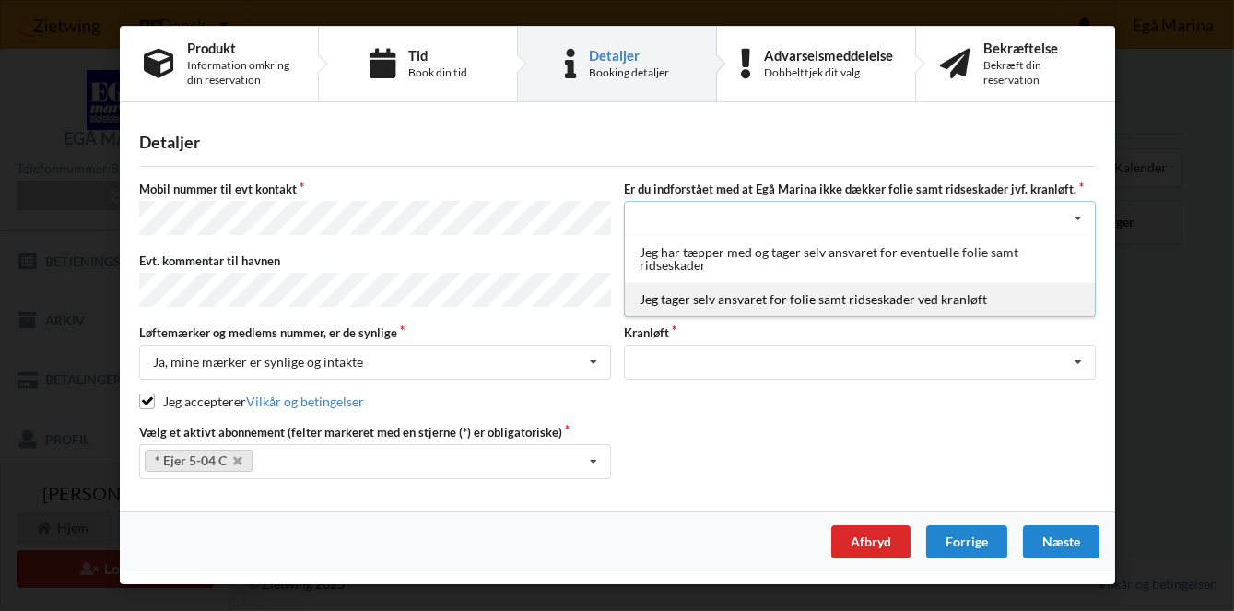
click at [666, 295] on div "Jeg tager selv ansvaret for folie samt ridseskader ved kranløft" at bounding box center [860, 299] width 470 height 34
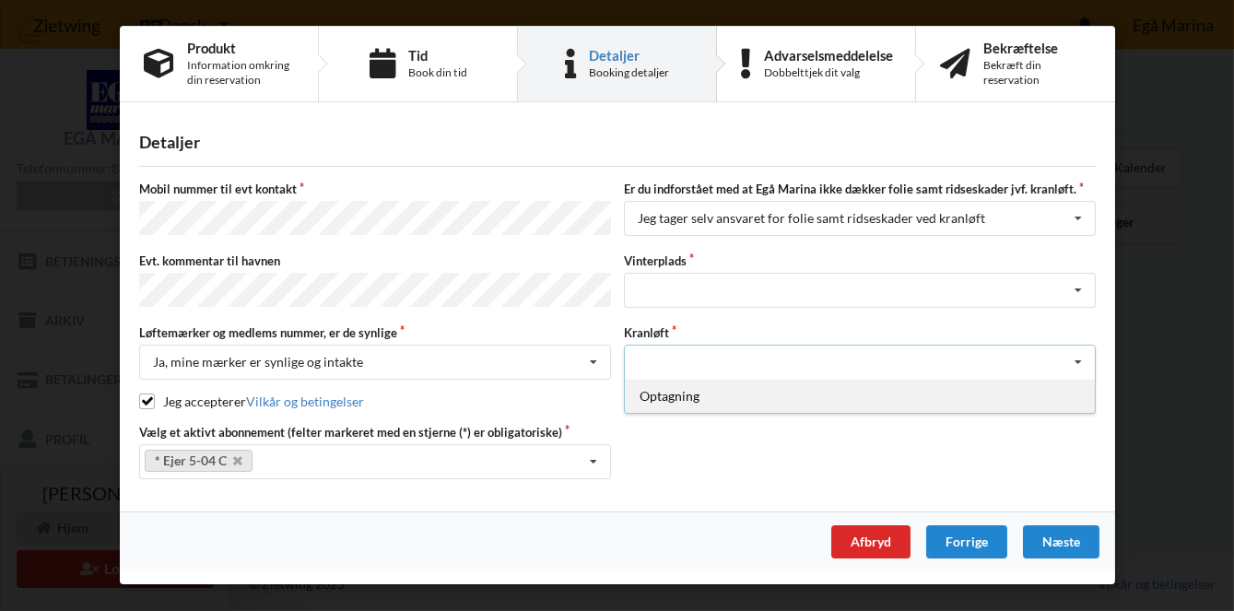
click at [658, 394] on div "Optagning" at bounding box center [860, 396] width 470 height 34
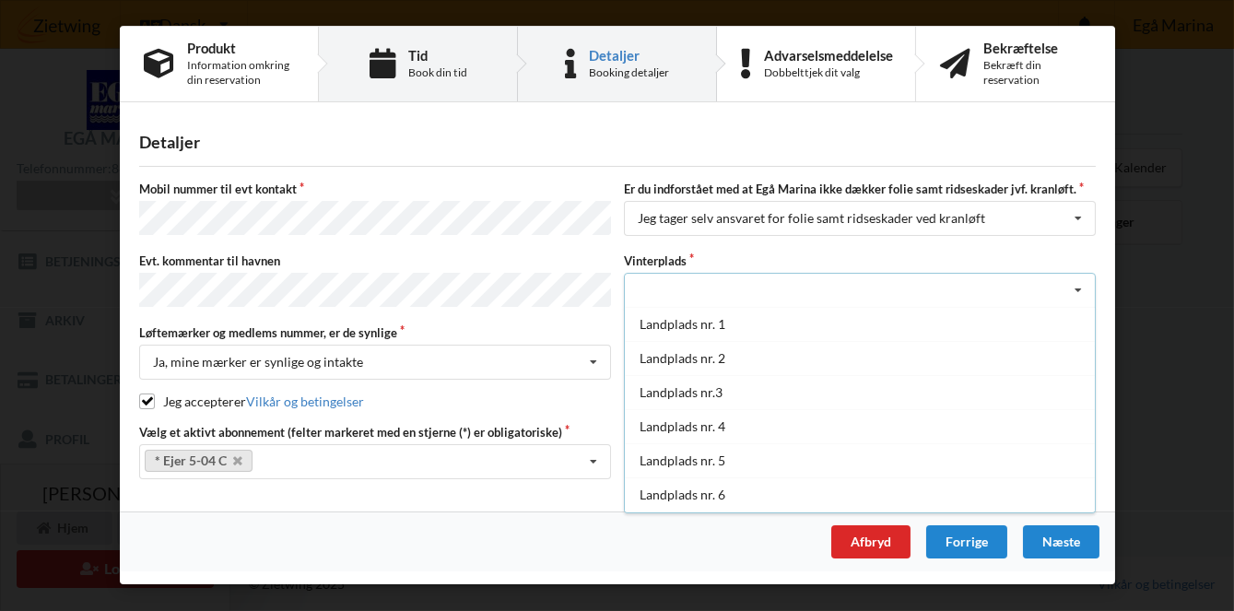
click at [465, 72] on div "Book din tid" at bounding box center [436, 72] width 59 height 15
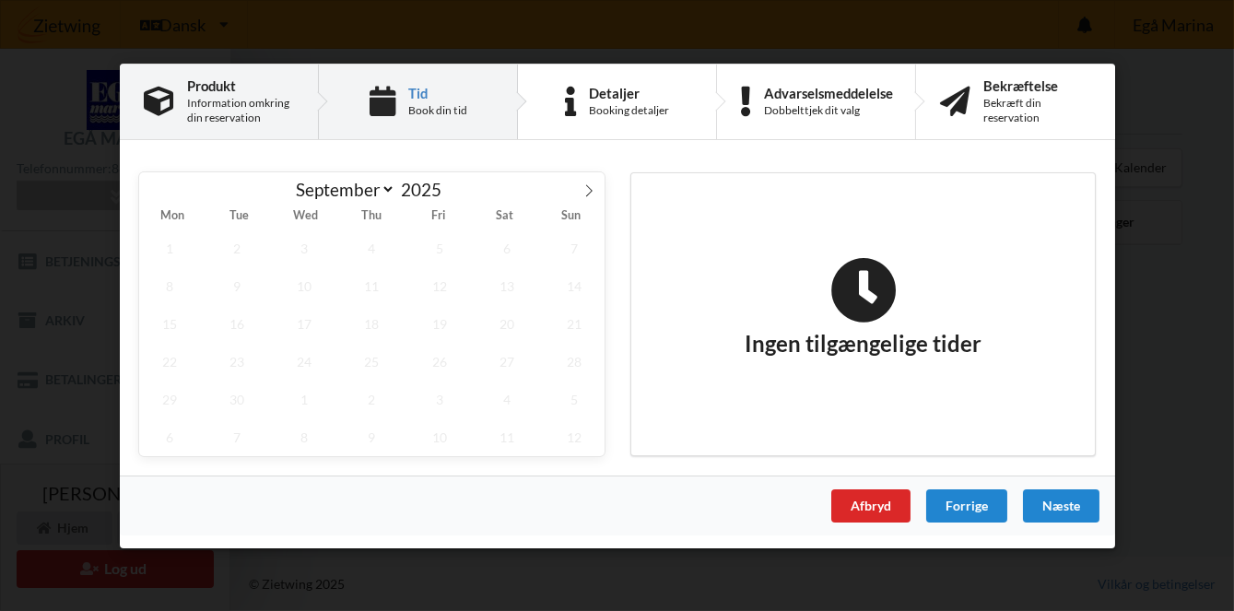
click at [247, 110] on div "Information omkring din reservation" at bounding box center [240, 110] width 107 height 29
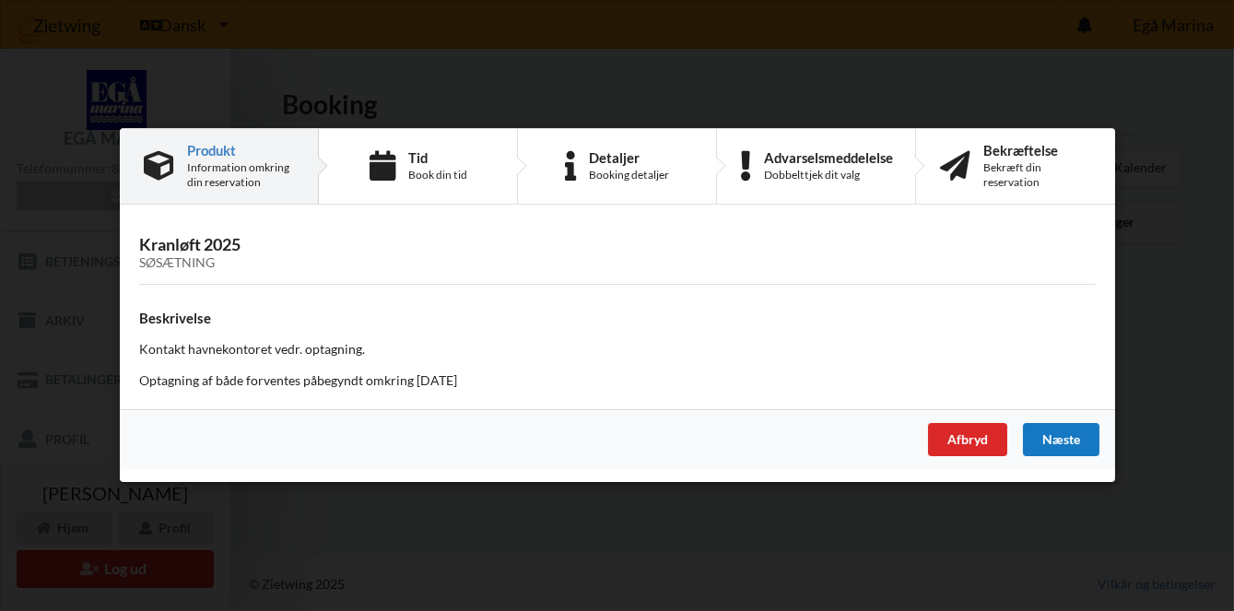
click at [1066, 437] on div "Næste" at bounding box center [1060, 440] width 76 height 33
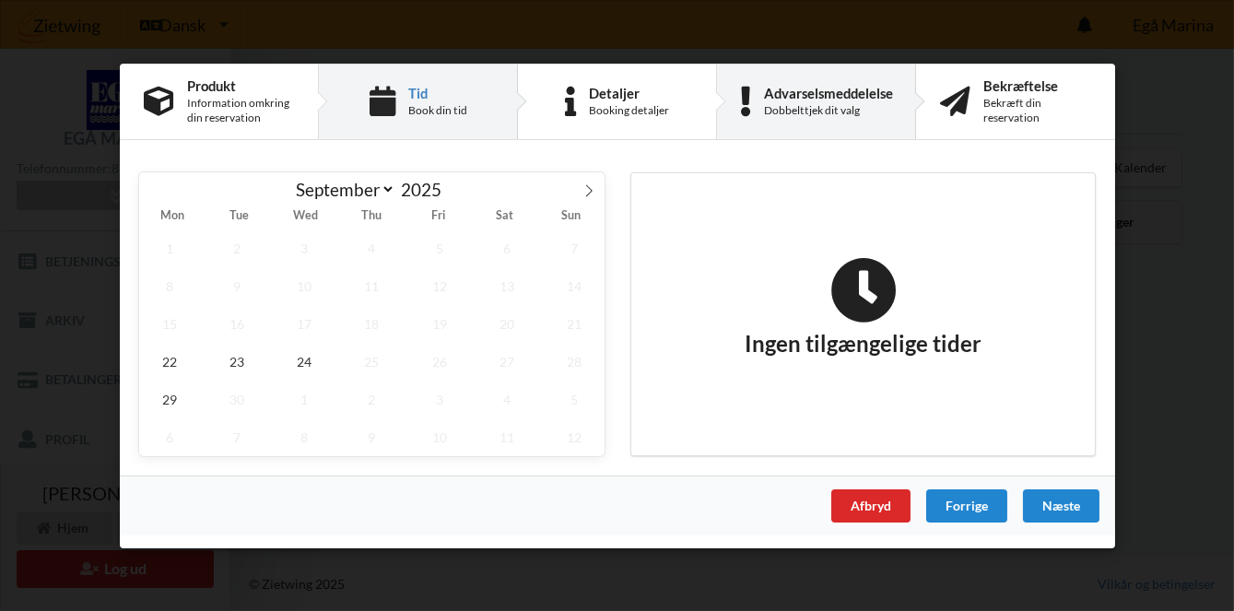
click at [834, 107] on div "Dobbelttjek dit valg" at bounding box center [827, 110] width 129 height 15
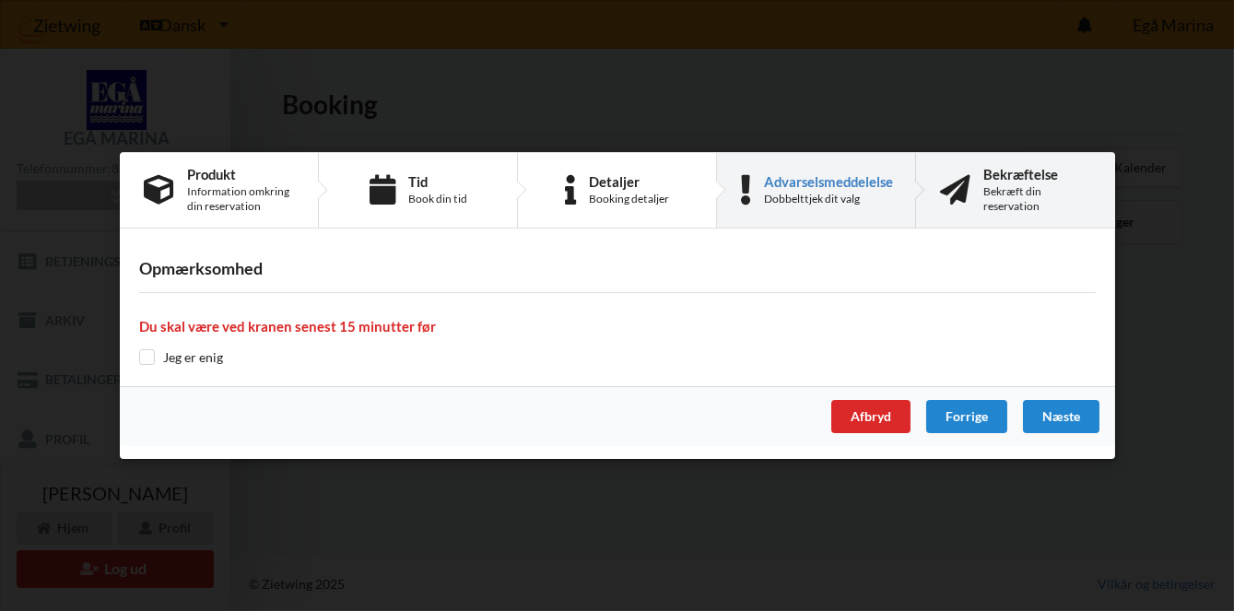
click at [1023, 182] on div "Bekræftelse Bekræft din reservation" at bounding box center [1037, 190] width 108 height 47
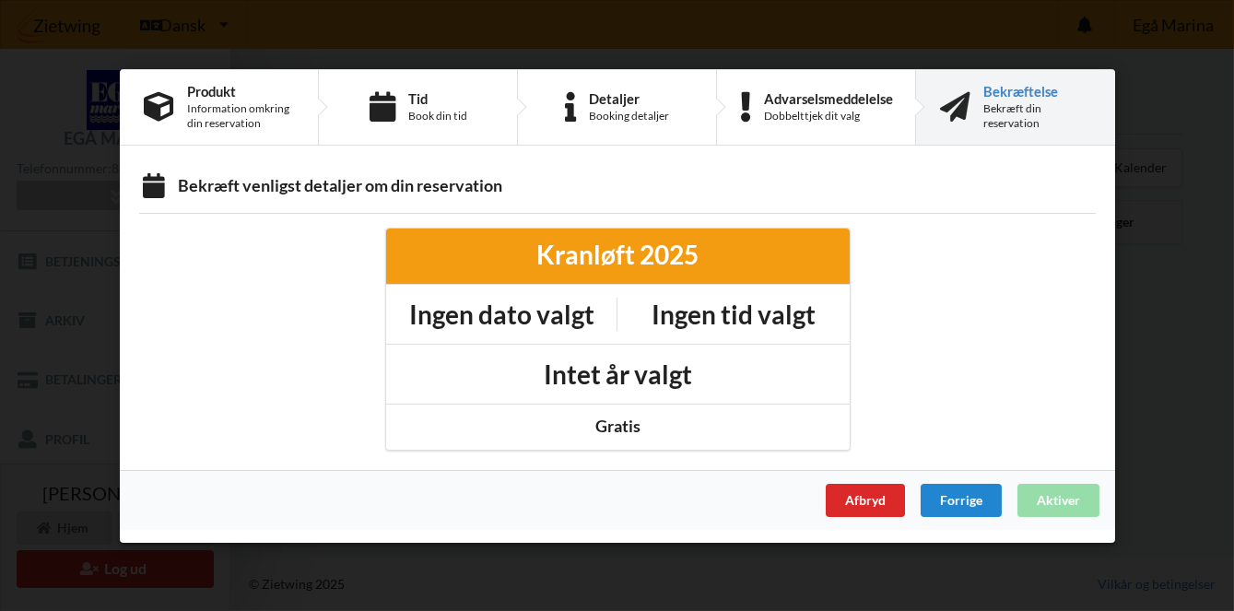
click at [209, 171] on div "Bekræft venligst detaljer om din reservation [GEOGRAPHIC_DATA] 2025 Ingen dato …" at bounding box center [617, 314] width 995 height 312
click at [1126, 512] on div "Handelsbetingelser Ved at benytte dig af Virksomhedens juridiske navn services …" at bounding box center [617, 305] width 1234 height 611
